Goal: Task Accomplishment & Management: Manage account settings

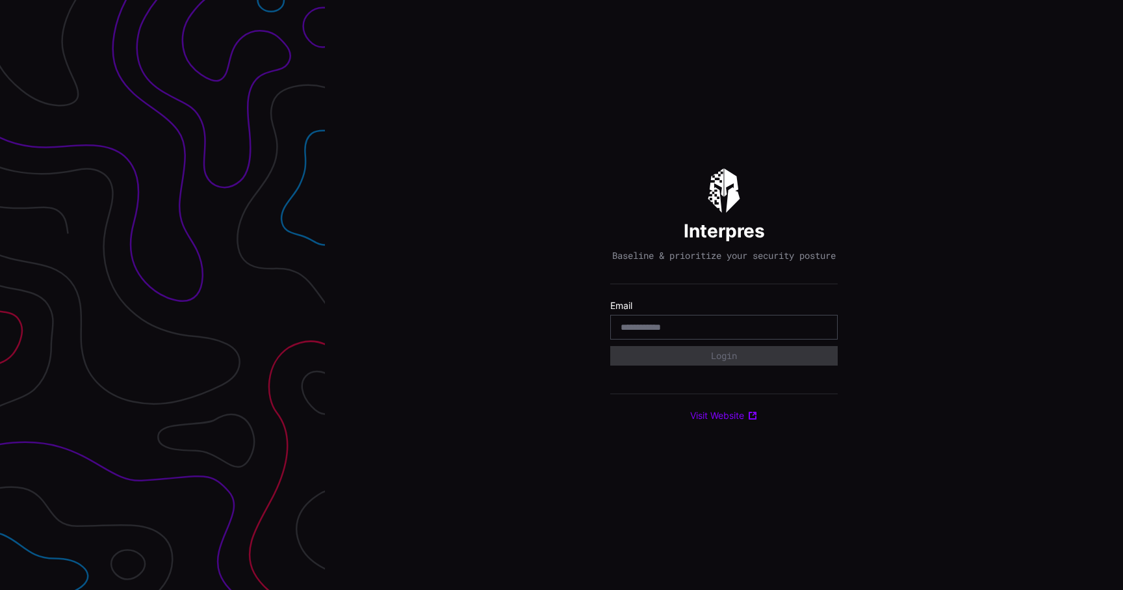
type input "**********"
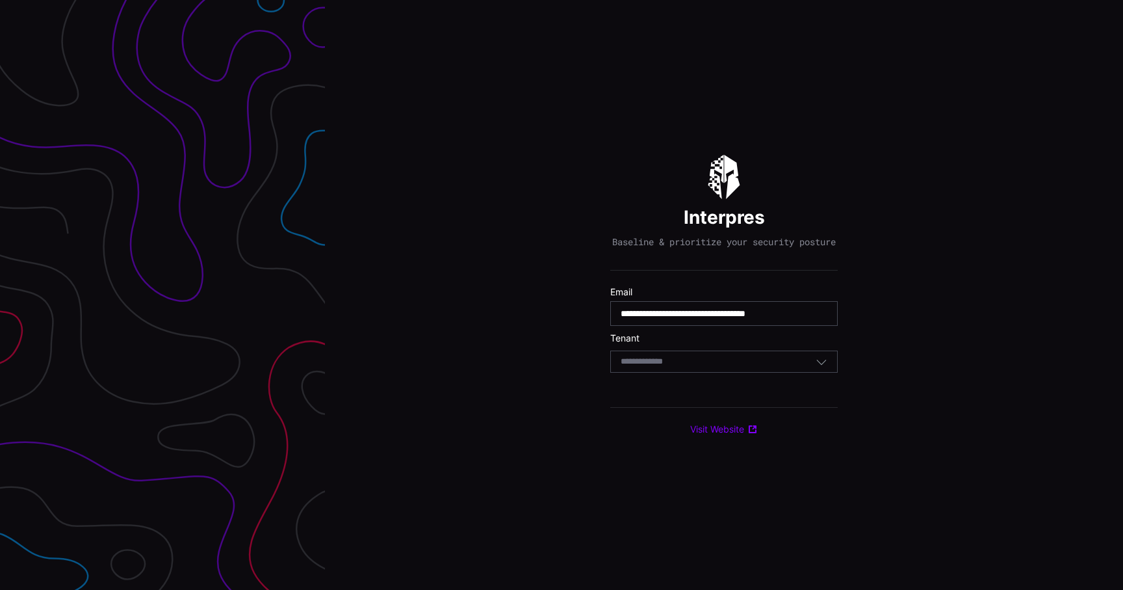
click at [703, 367] on div "Select Tenant" at bounding box center [718, 362] width 195 height 12
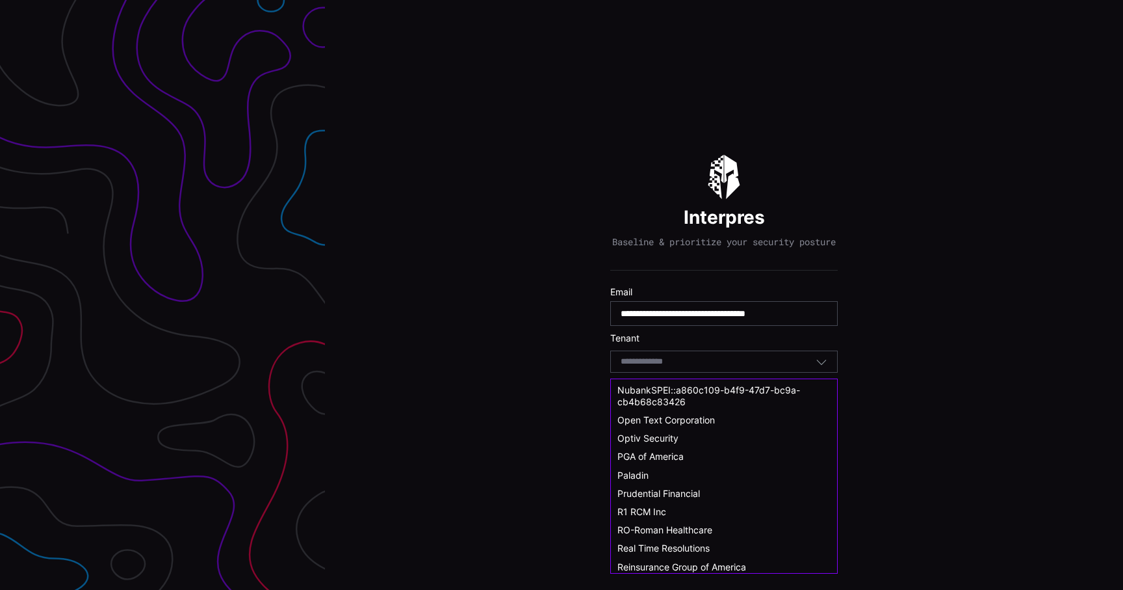
scroll to position [516, 0]
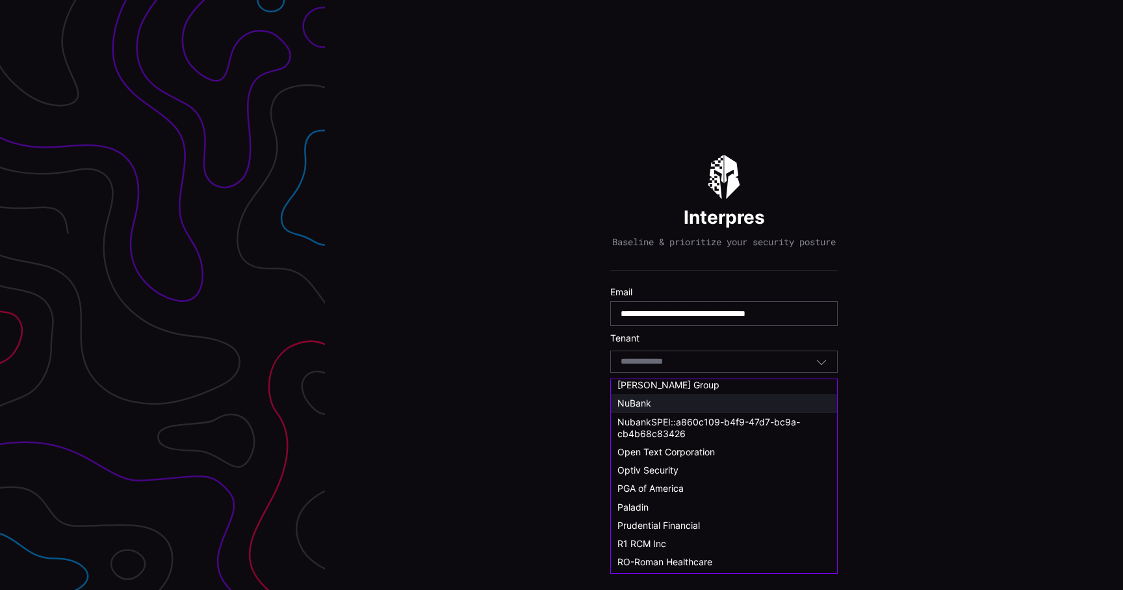
click at [660, 399] on div "NuBank" at bounding box center [724, 403] width 213 height 12
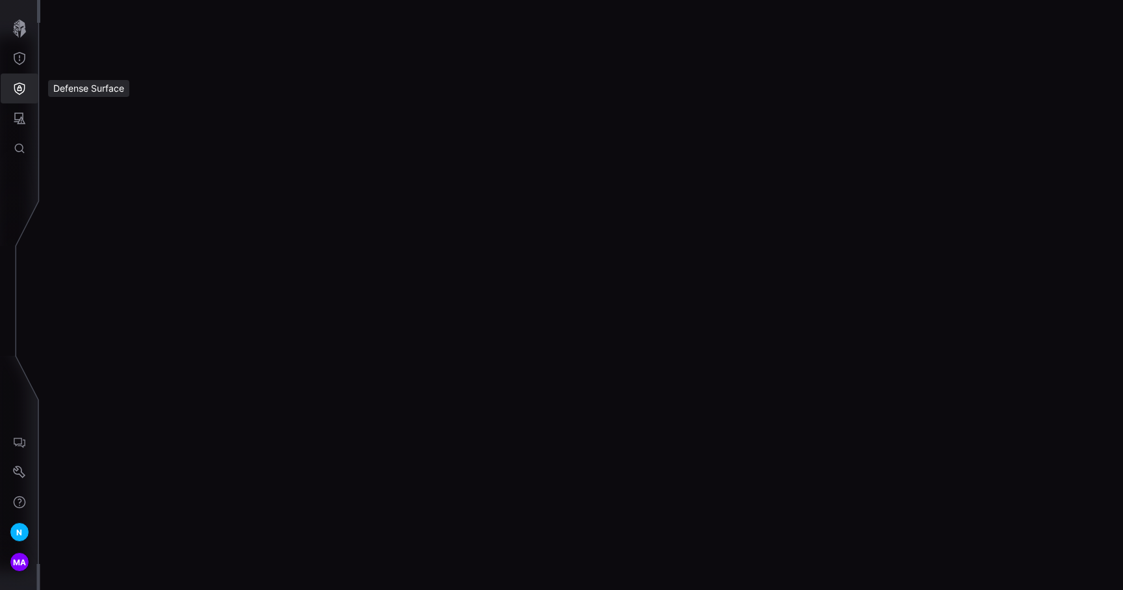
click at [21, 90] on icon "Defense Surface" at bounding box center [19, 89] width 11 height 12
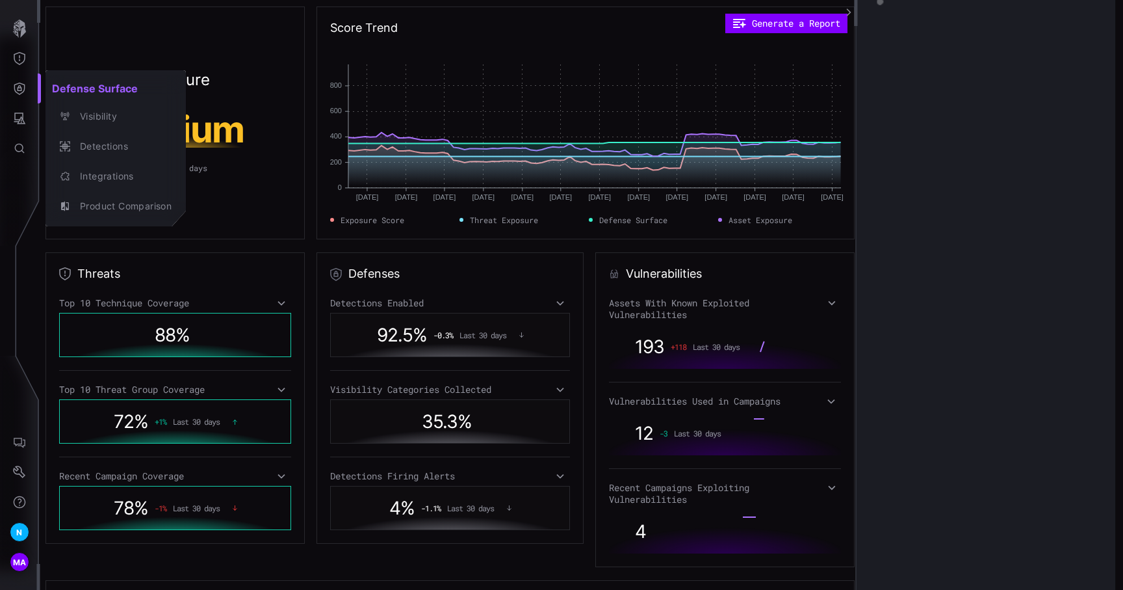
click at [21, 90] on div at bounding box center [561, 295] width 1123 height 590
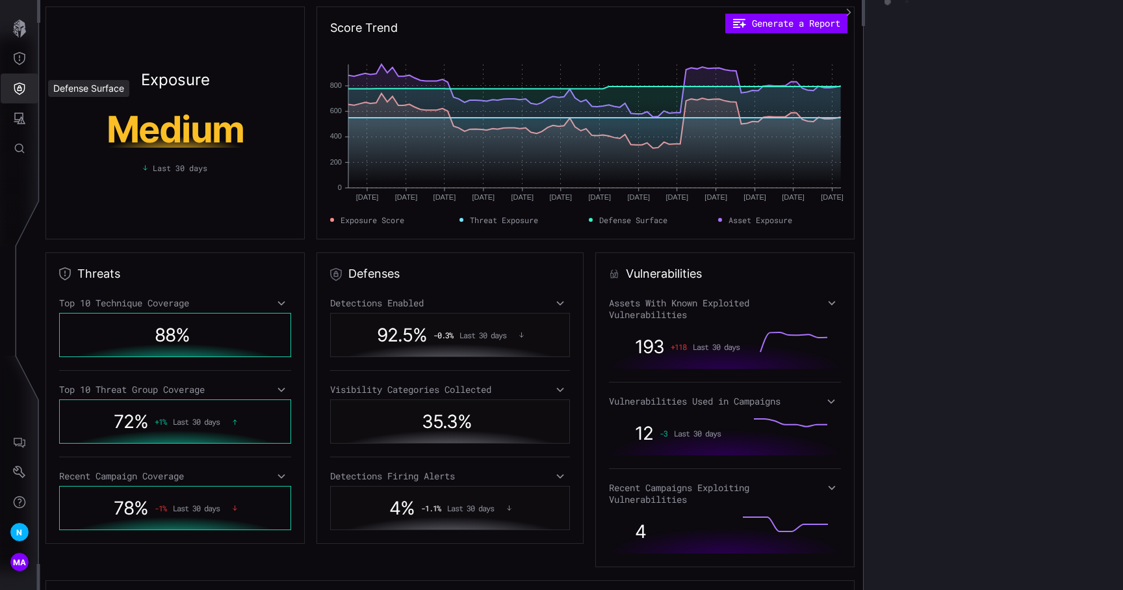
click at [16, 81] on button "Defense Surface" at bounding box center [20, 88] width 38 height 30
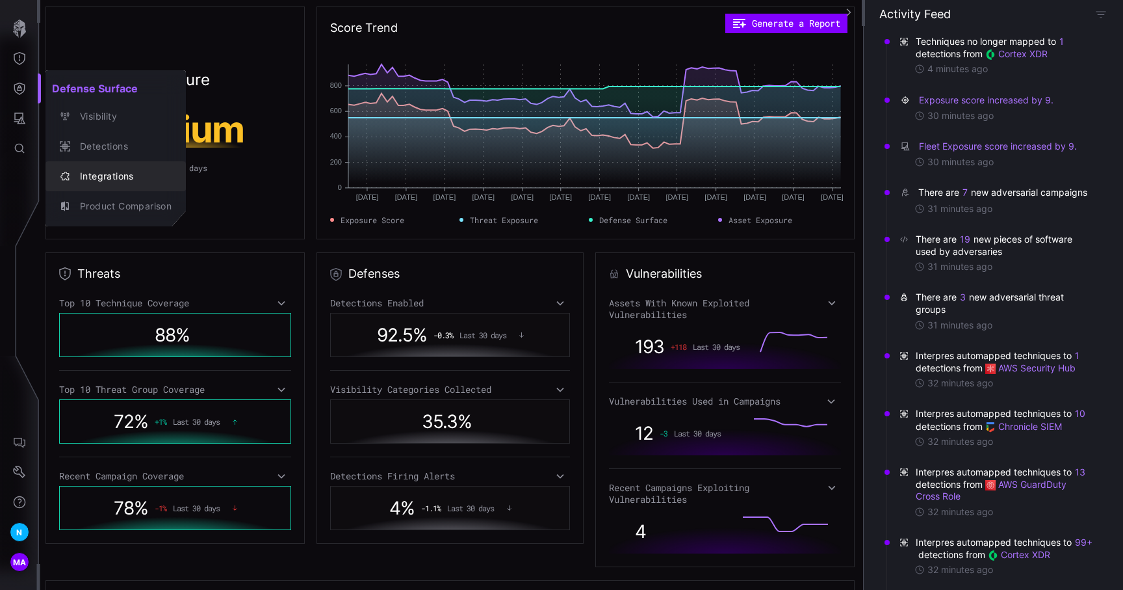
click at [92, 169] on div "Integrations" at bounding box center [122, 176] width 98 height 16
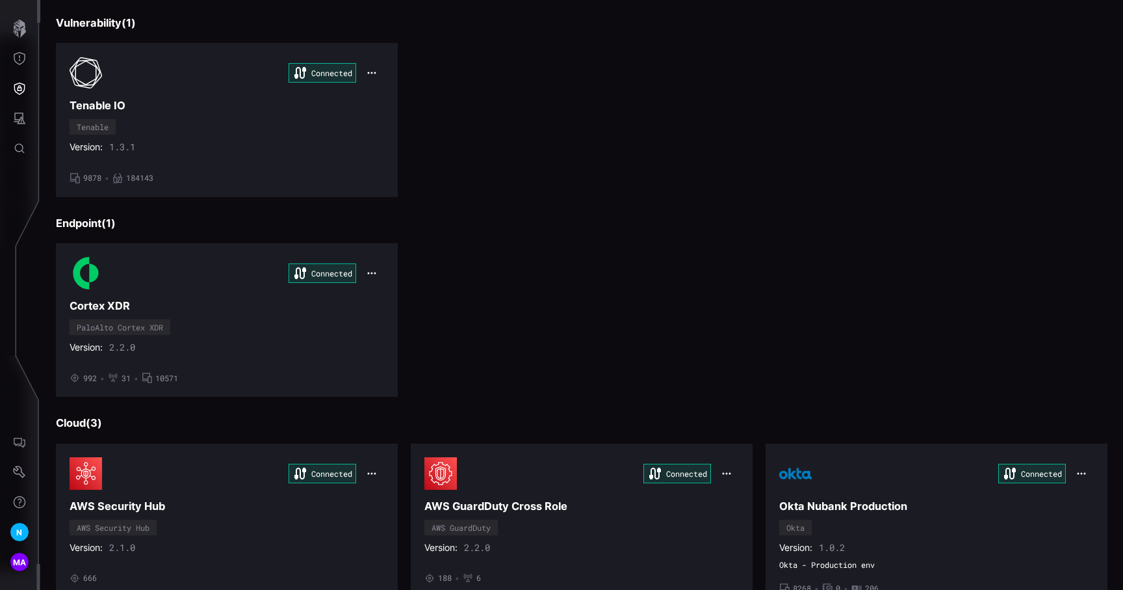
scroll to position [359, 0]
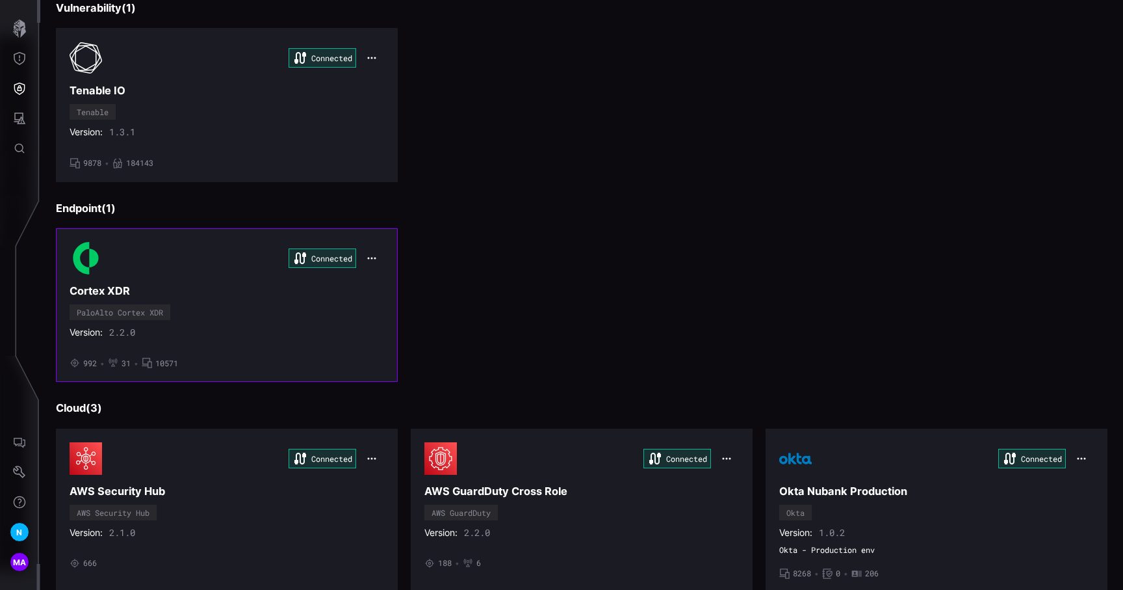
click at [297, 298] on div "Connected Cortex XDR PaloAlto Cortex XDR Version: 2.2.0 • 992 • 31 • 10571" at bounding box center [227, 305] width 315 height 126
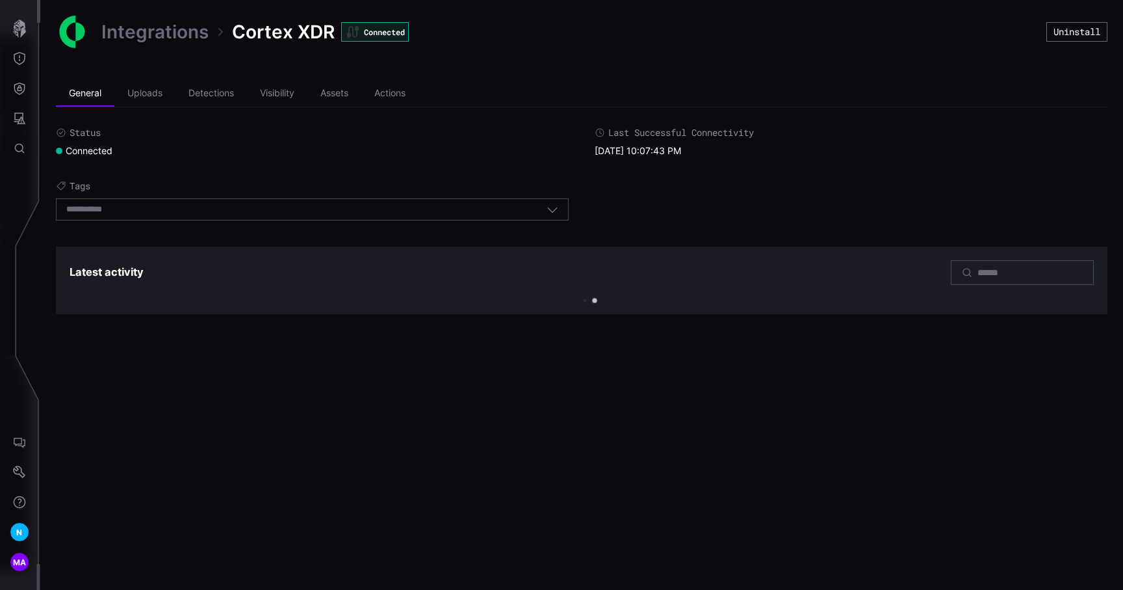
click at [143, 31] on link "Integrations" at bounding box center [154, 31] width 107 height 23
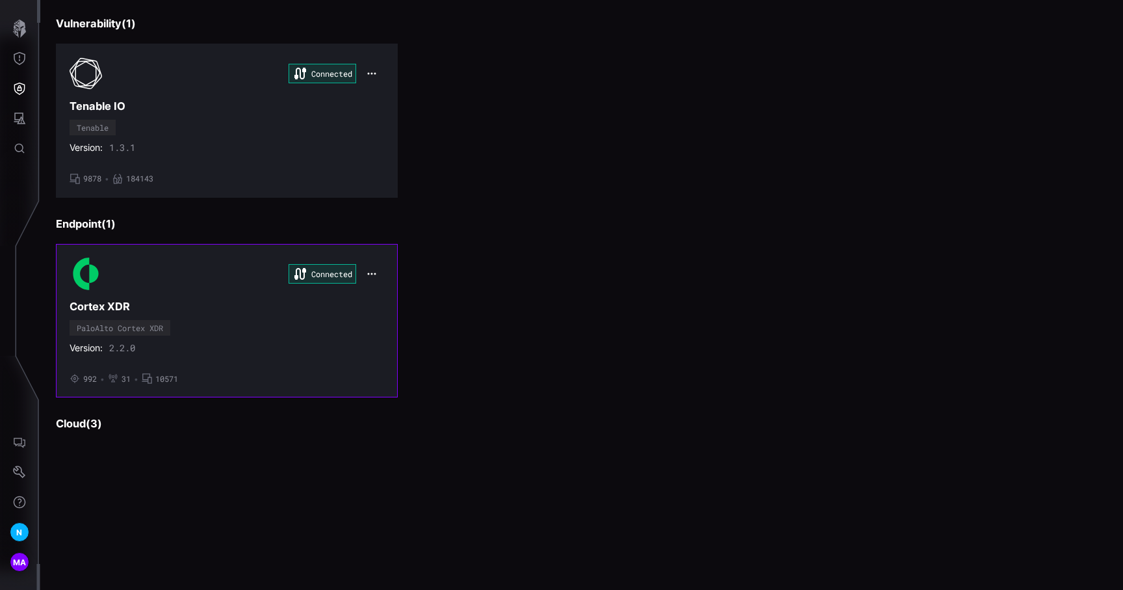
scroll to position [345, 0]
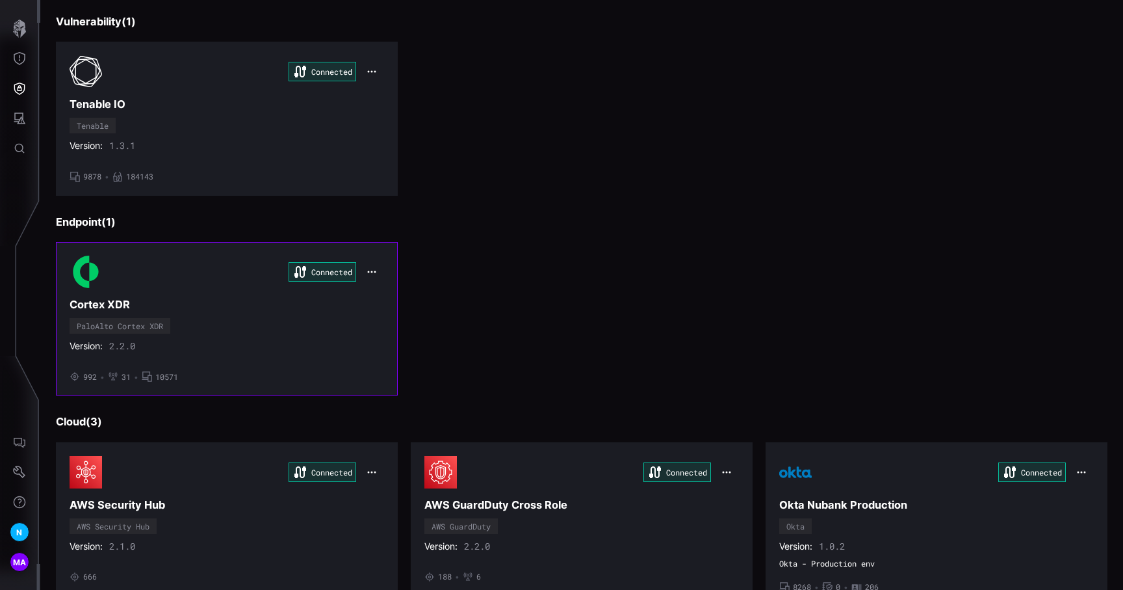
click at [365, 267] on button "button" at bounding box center [371, 272] width 25 height 18
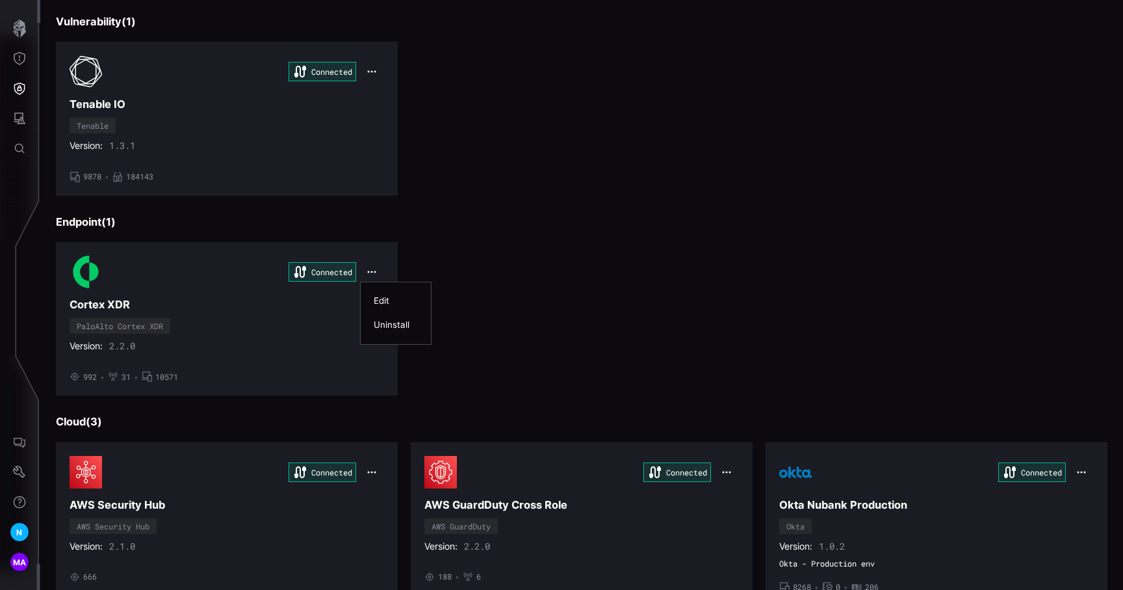
click at [385, 297] on div "Edit" at bounding box center [396, 300] width 44 height 11
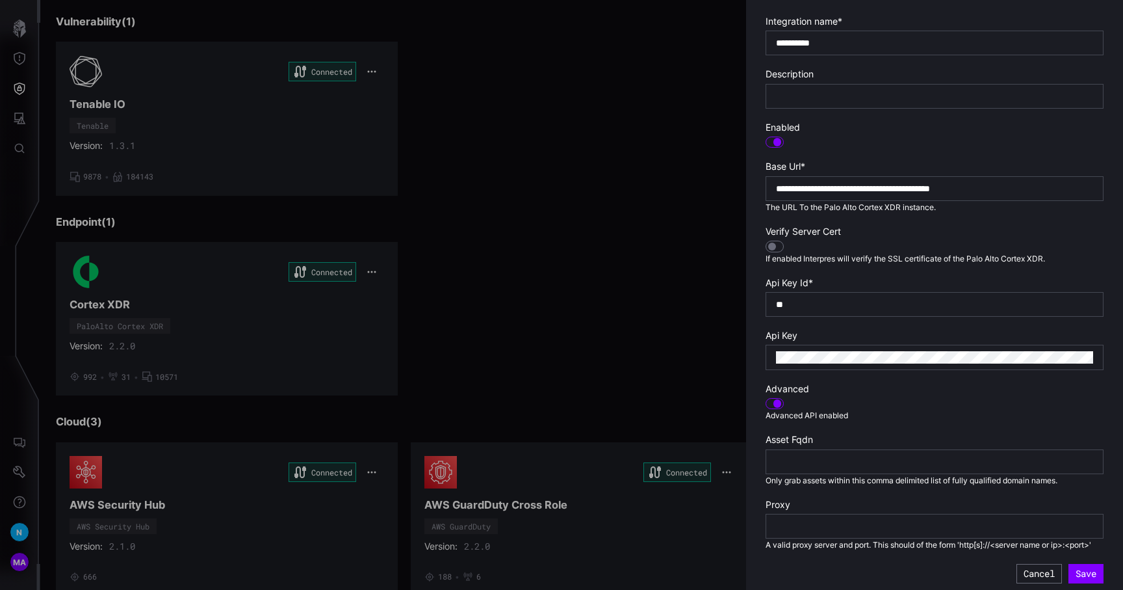
scroll to position [216, 0]
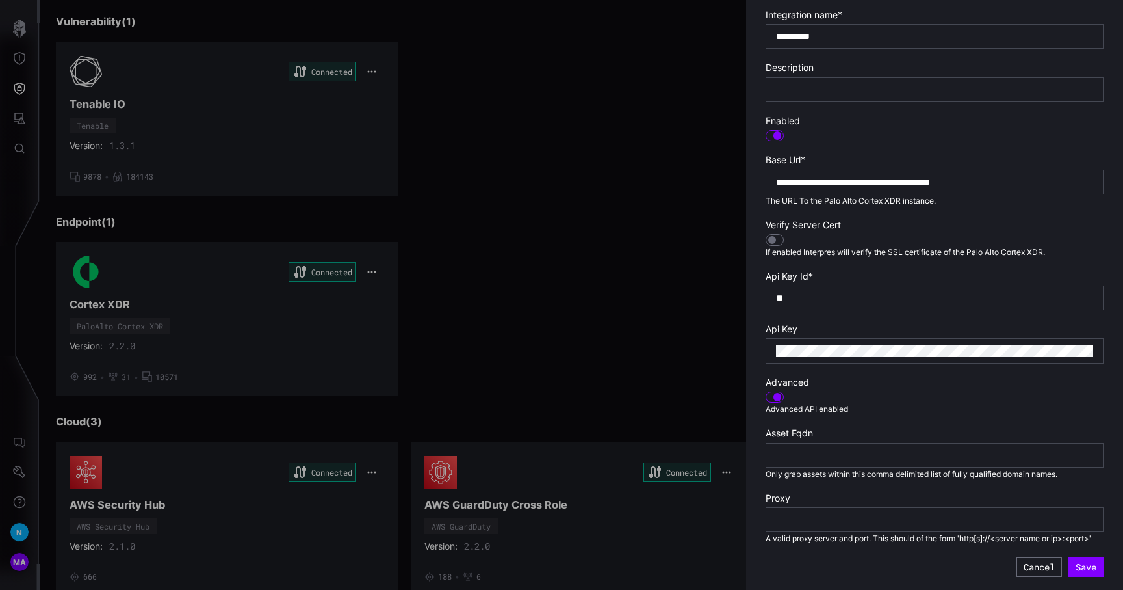
click at [23, 519] on div at bounding box center [561, 295] width 1123 height 590
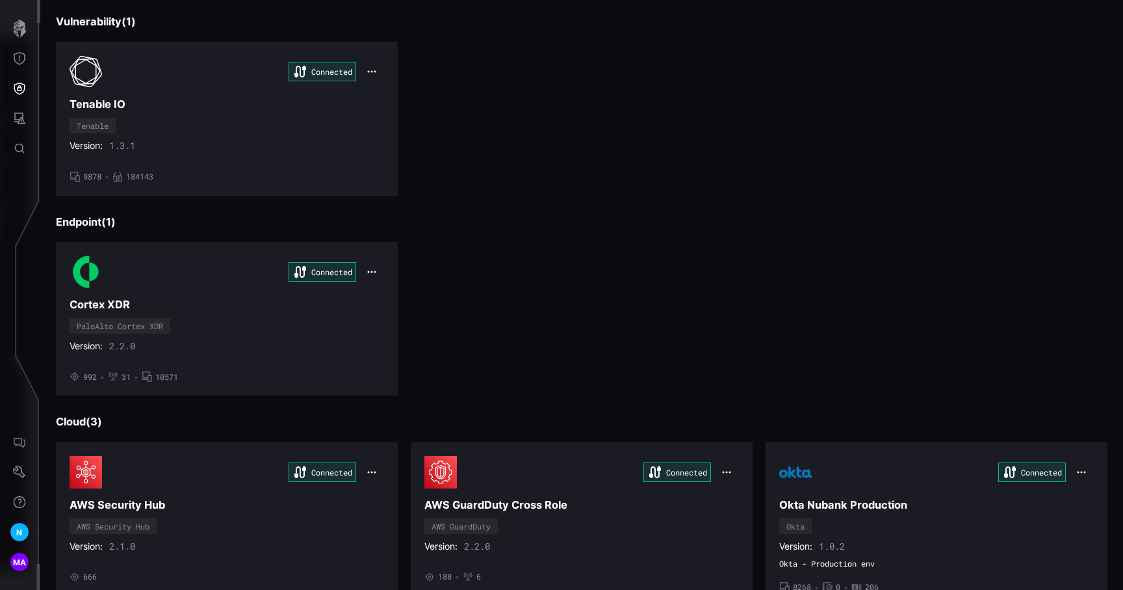
click at [21, 533] on div at bounding box center [561, 295] width 1123 height 590
click at [12, 532] on div "N" at bounding box center [20, 532] width 20 height 20
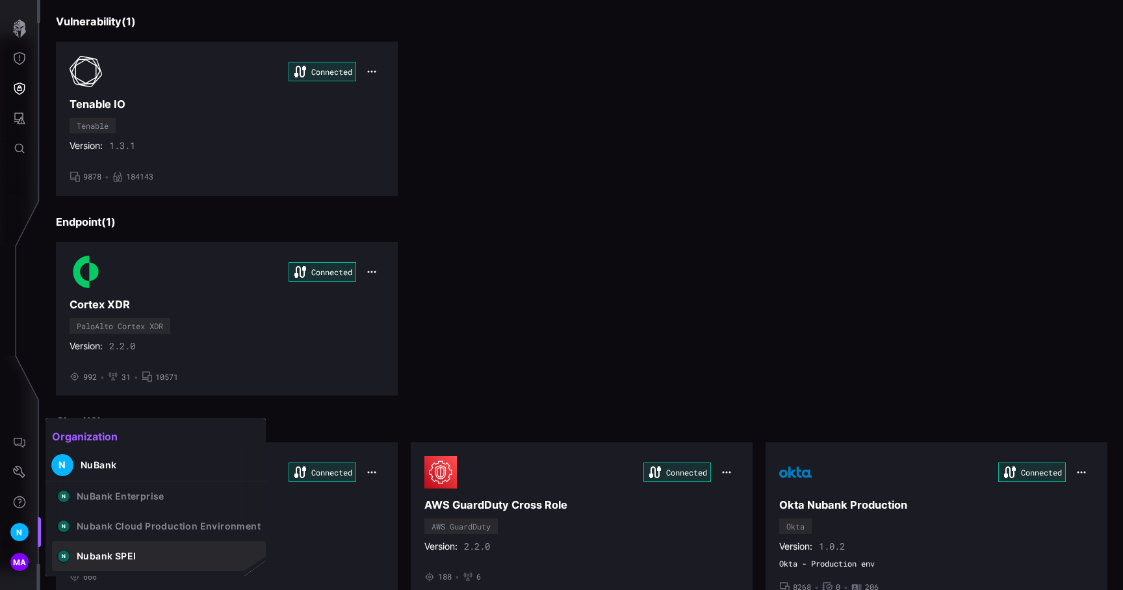
click at [92, 544] on button "N Nubank SPEI" at bounding box center [159, 556] width 214 height 30
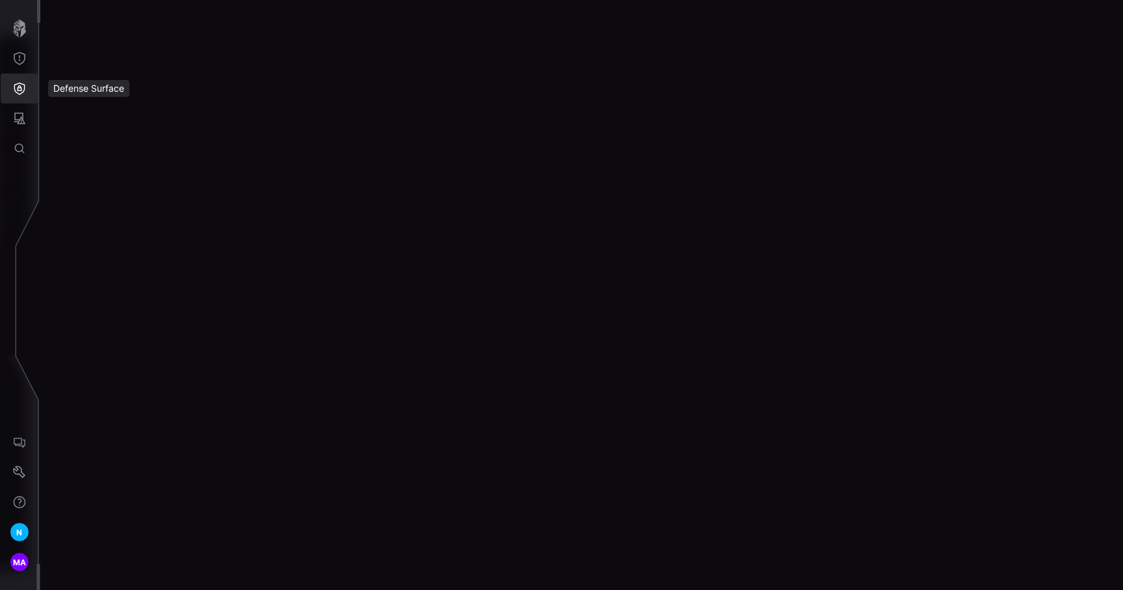
click at [22, 92] on icon "Defense Surface" at bounding box center [19, 89] width 11 height 12
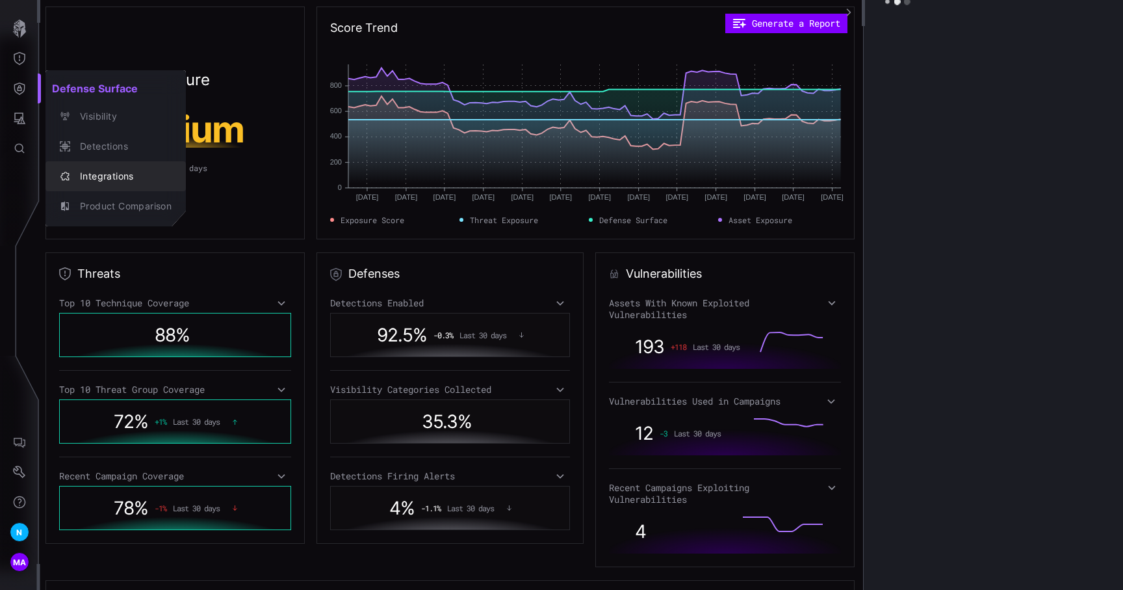
click at [95, 174] on div "Integrations" at bounding box center [122, 176] width 98 height 16
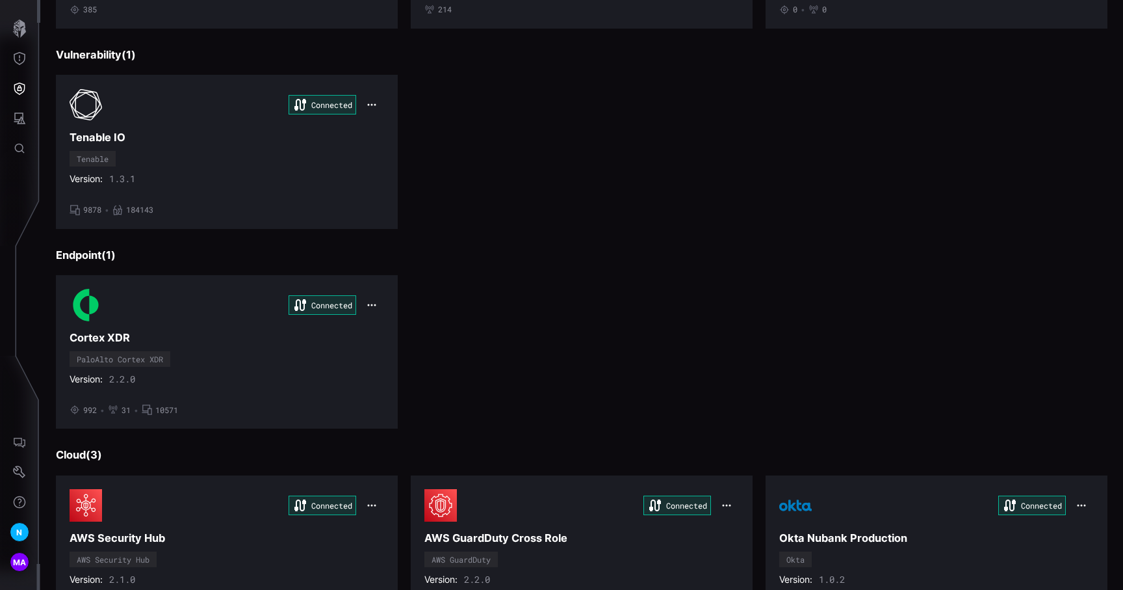
scroll to position [314, 0]
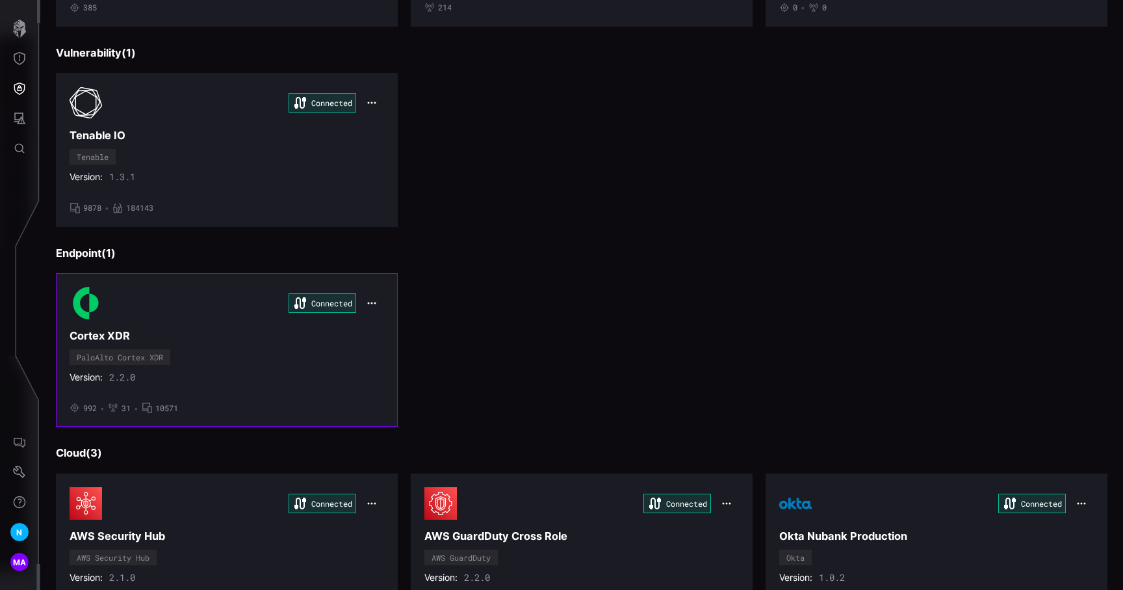
click at [373, 308] on button "button" at bounding box center [371, 303] width 25 height 18
click at [381, 328] on div "Edit" at bounding box center [396, 331] width 44 height 11
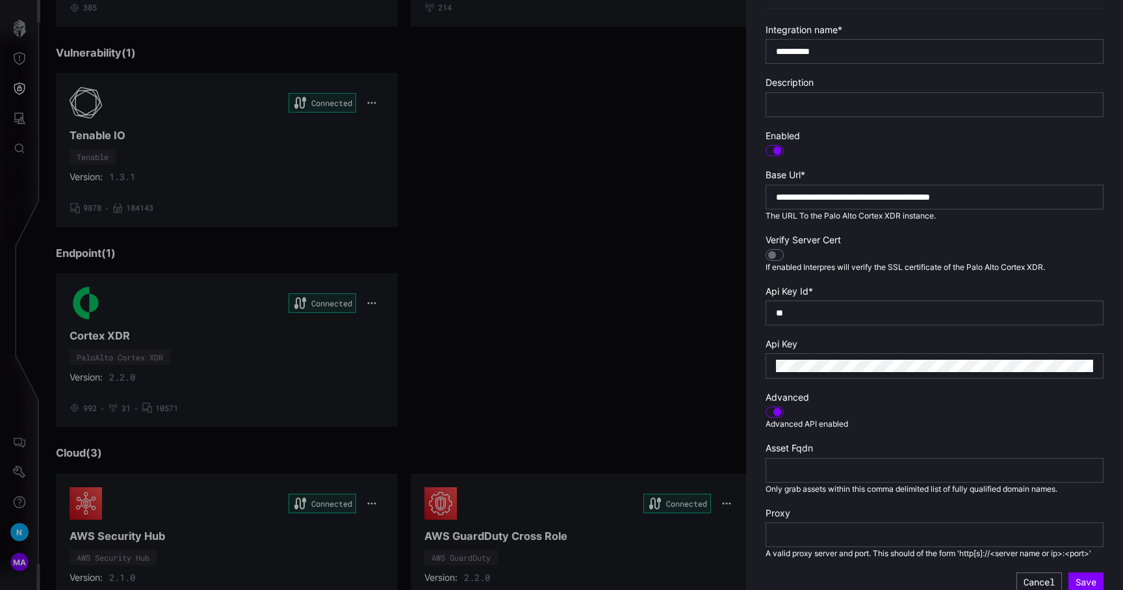
scroll to position [216, 0]
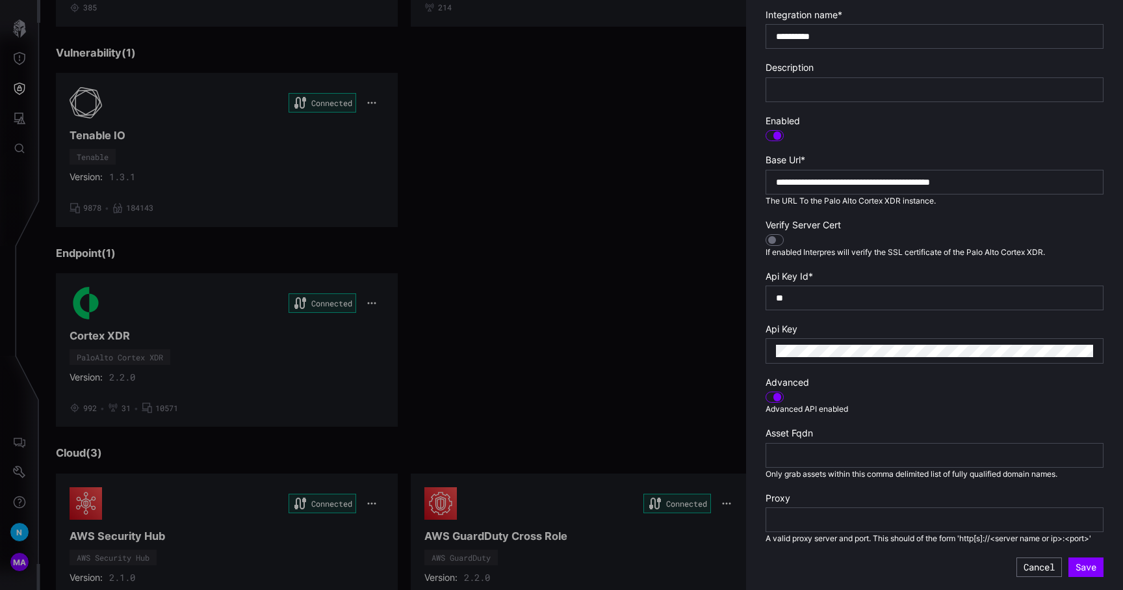
click at [662, 310] on div at bounding box center [561, 295] width 1123 height 590
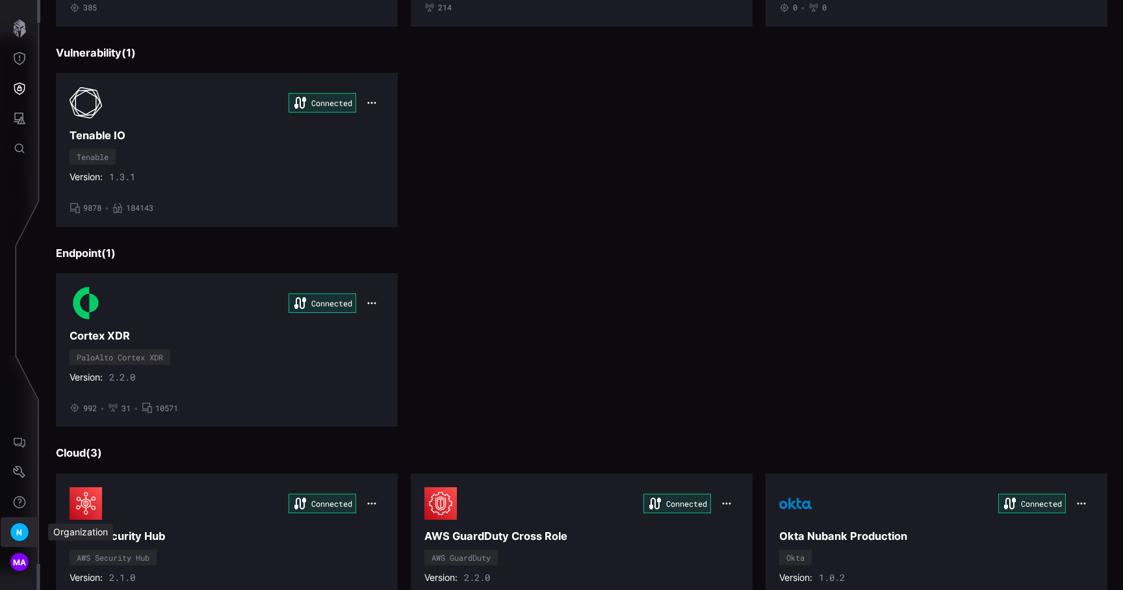
click at [24, 533] on div "N" at bounding box center [20, 532] width 20 height 20
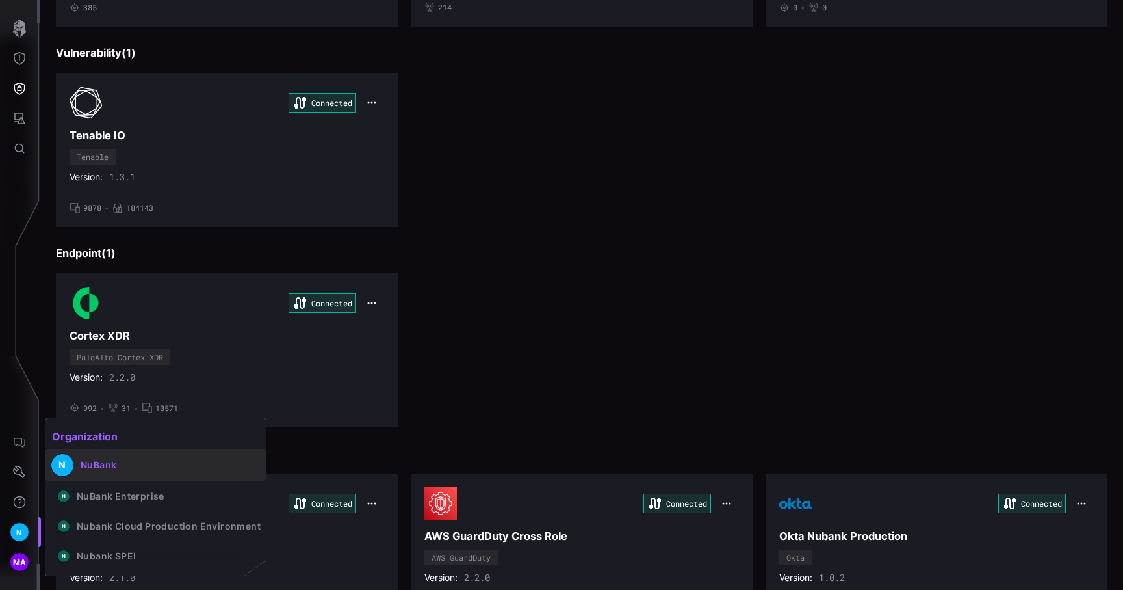
click at [102, 469] on div "NuBank" at bounding box center [99, 465] width 36 height 12
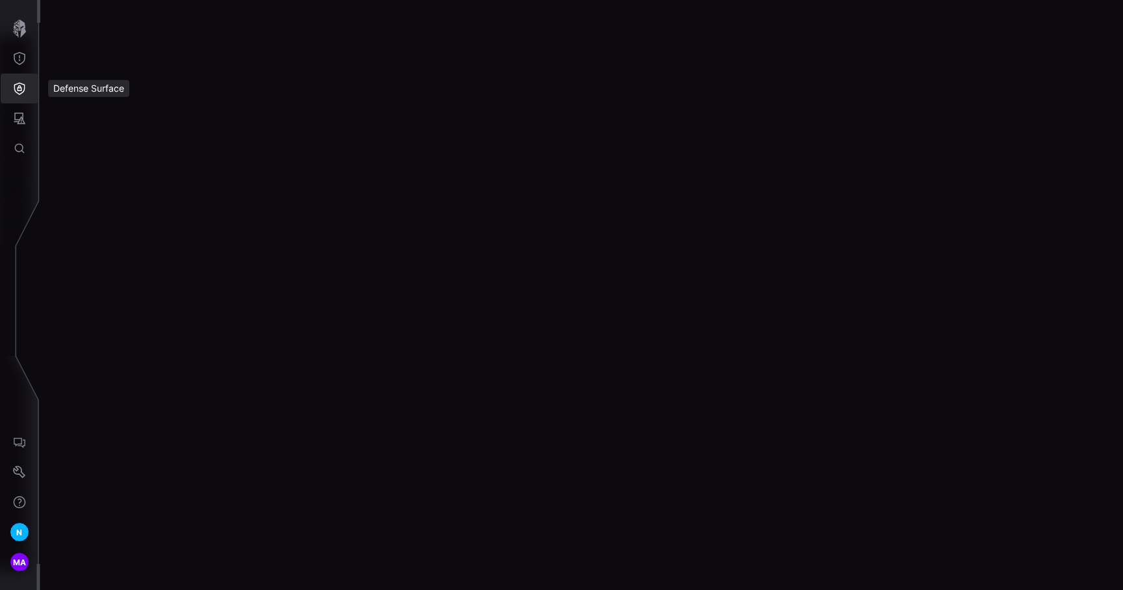
click at [24, 85] on icon "Defense Surface" at bounding box center [19, 89] width 11 height 12
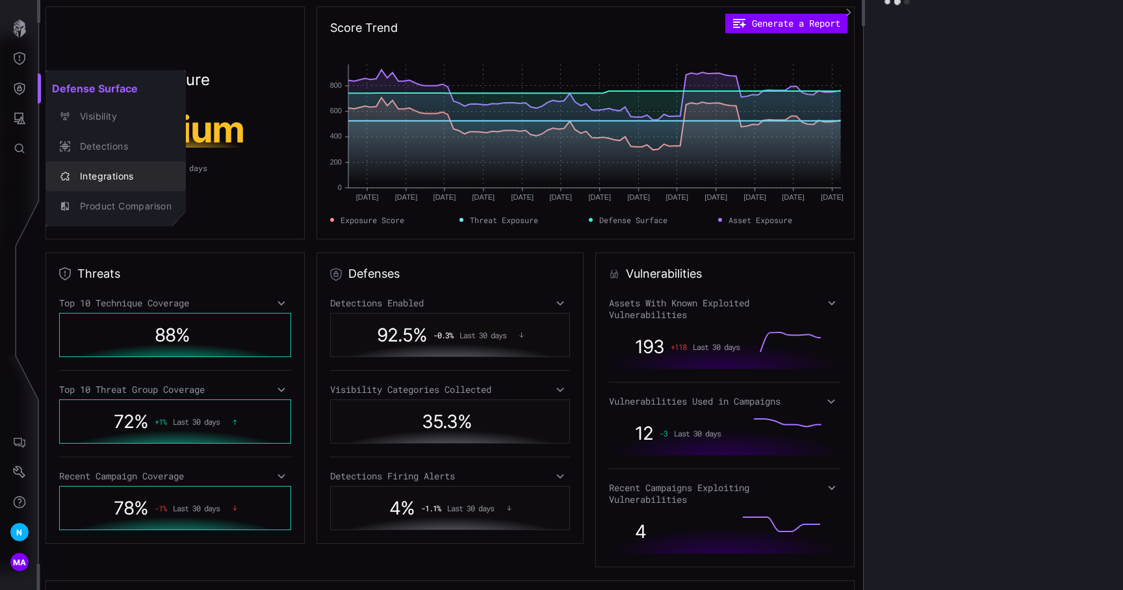
click at [100, 181] on div "Integrations" at bounding box center [122, 176] width 98 height 16
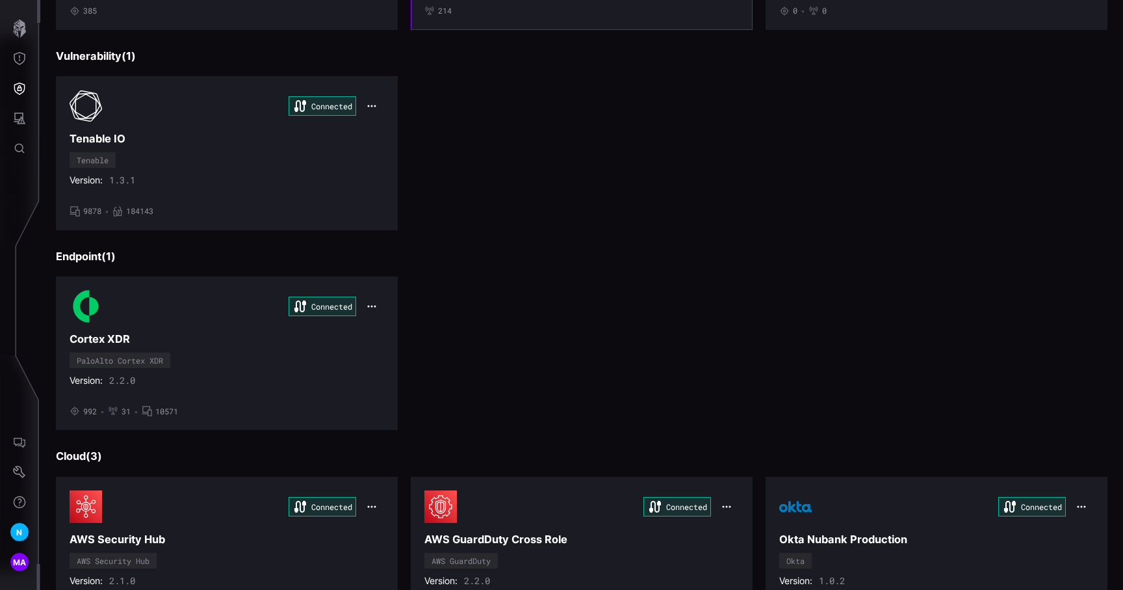
scroll to position [320, 0]
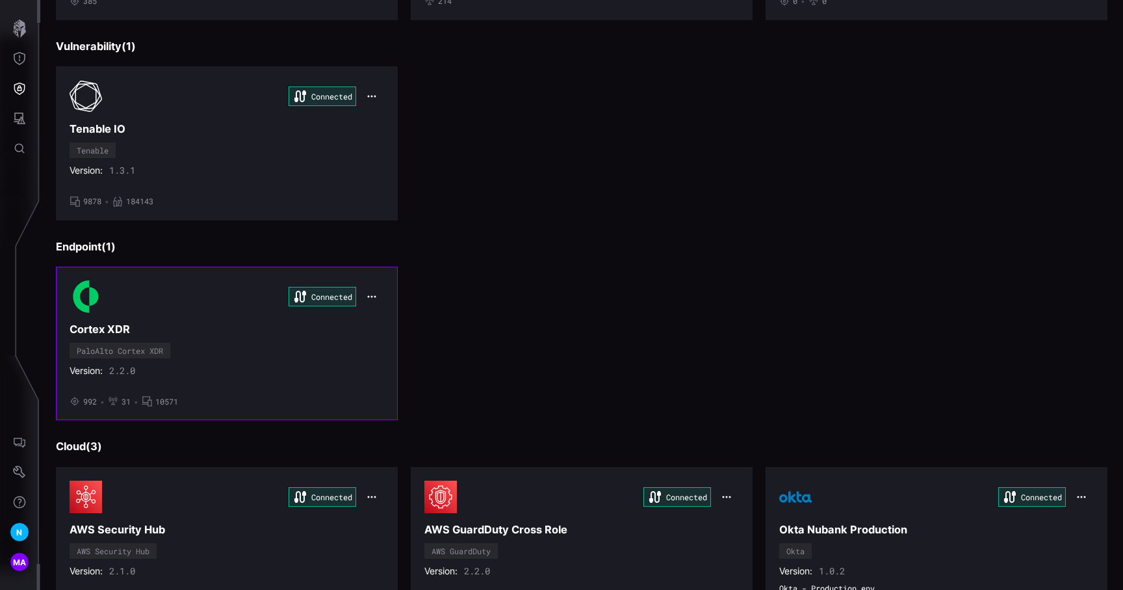
click at [379, 296] on button "button" at bounding box center [371, 296] width 25 height 18
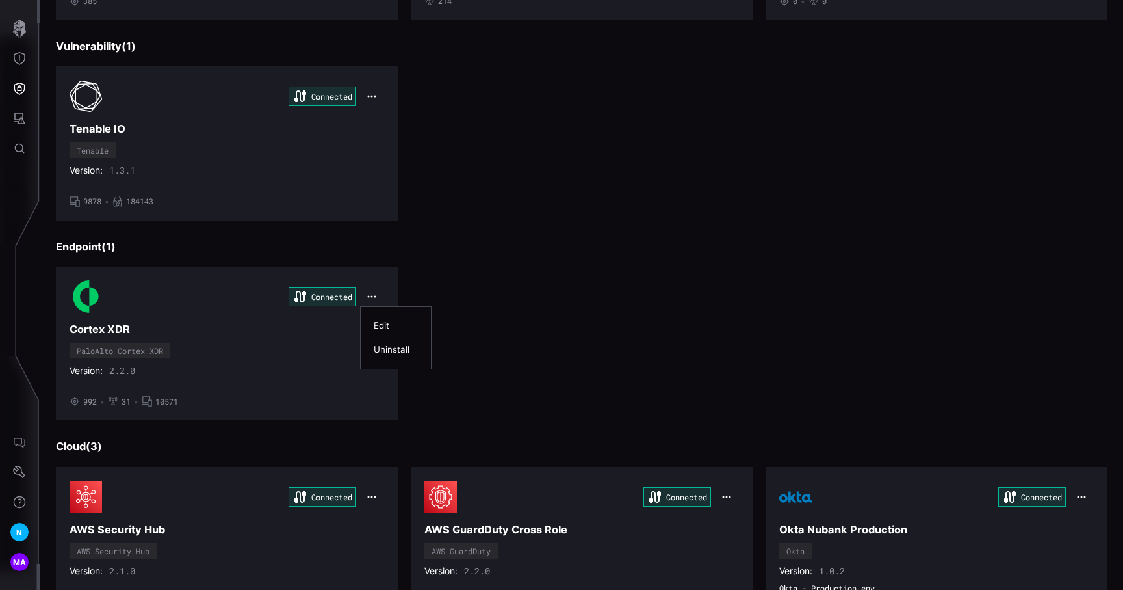
click at [389, 319] on div "Edit" at bounding box center [395, 325] width 57 height 24
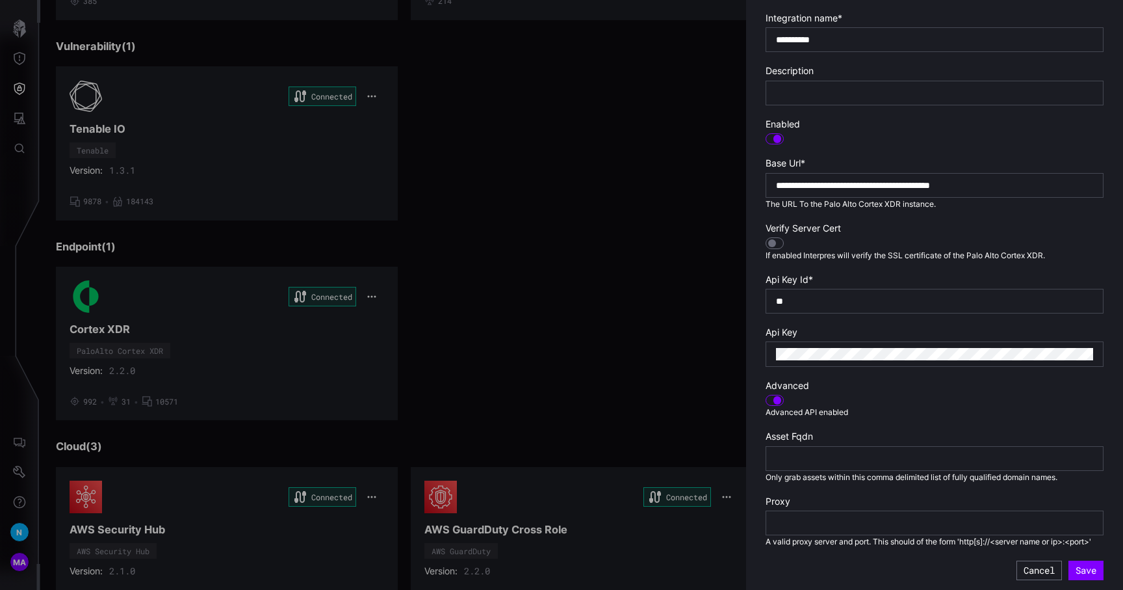
scroll to position [216, 0]
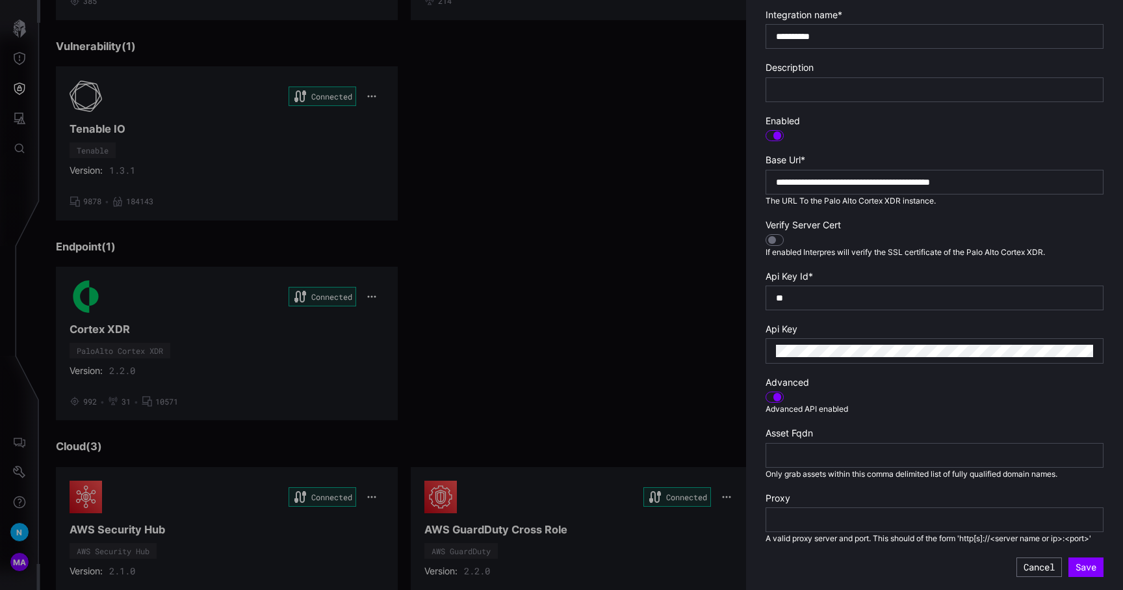
click at [638, 292] on div at bounding box center [561, 295] width 1123 height 590
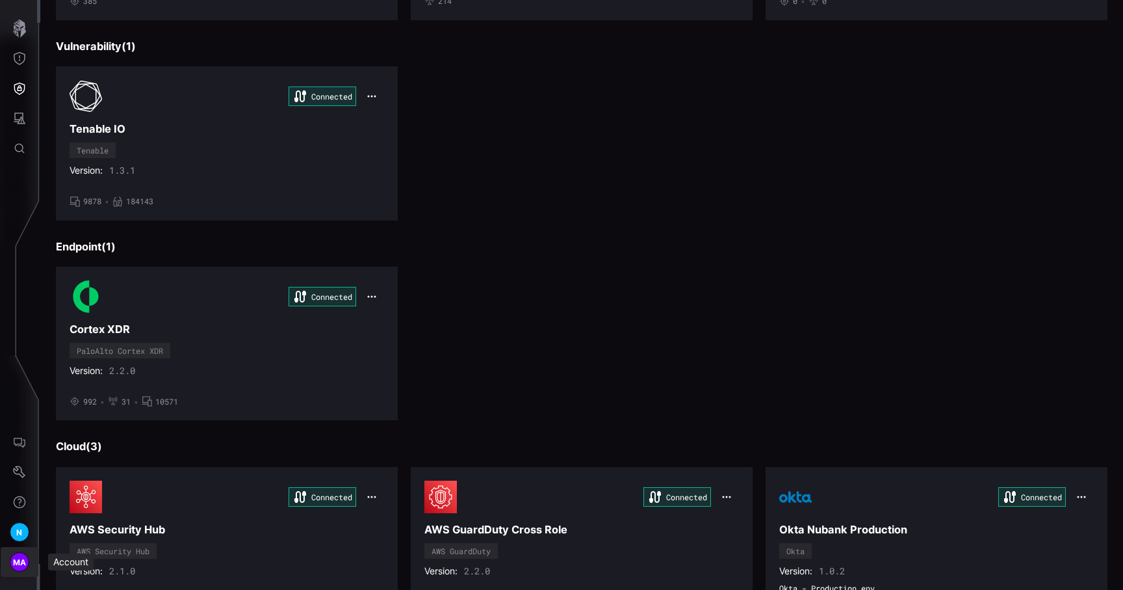
click at [19, 562] on span "MA" at bounding box center [20, 562] width 14 height 14
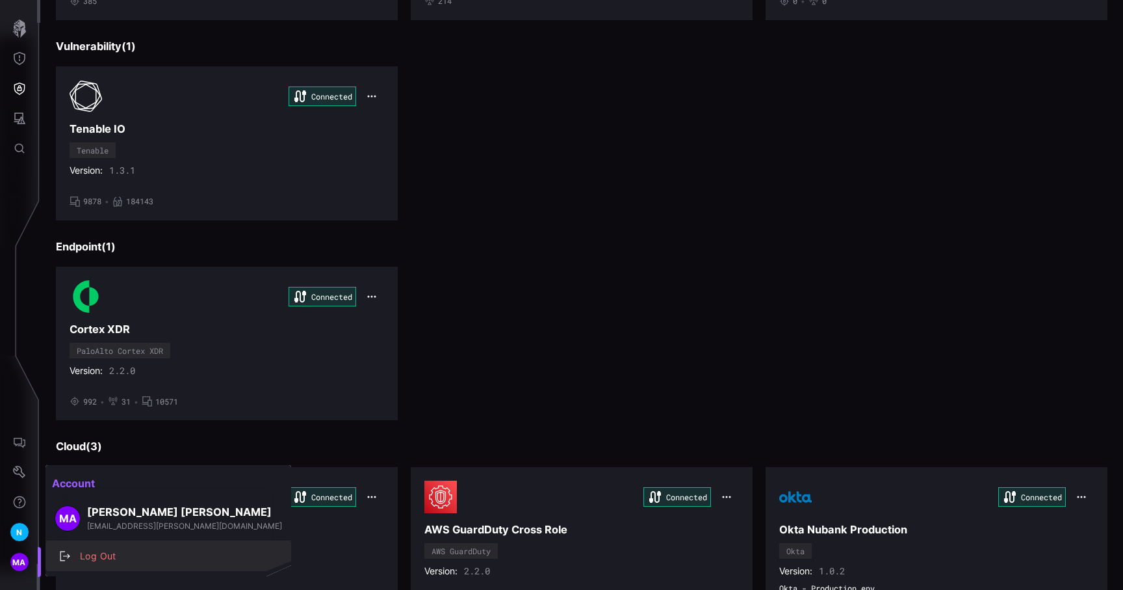
click at [127, 555] on div "Log Out" at bounding box center [174, 556] width 203 height 16
